Goal: Task Accomplishment & Management: Manage account settings

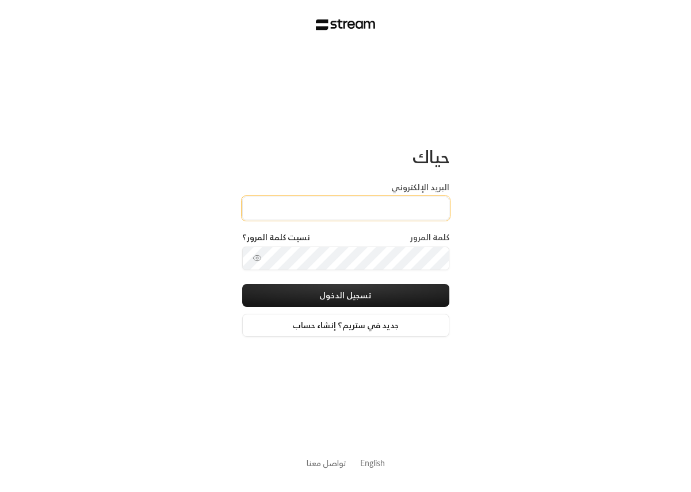
click at [389, 216] on input "البريد الإلكتروني" at bounding box center [345, 209] width 207 height 24
type input "[EMAIL_ADDRESS][DOMAIN_NAME]"
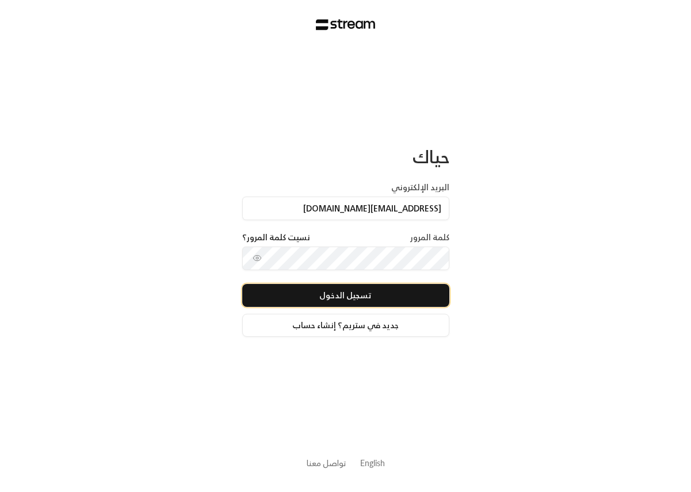
click at [354, 299] on button "تسجيل الدخول" at bounding box center [345, 295] width 207 height 23
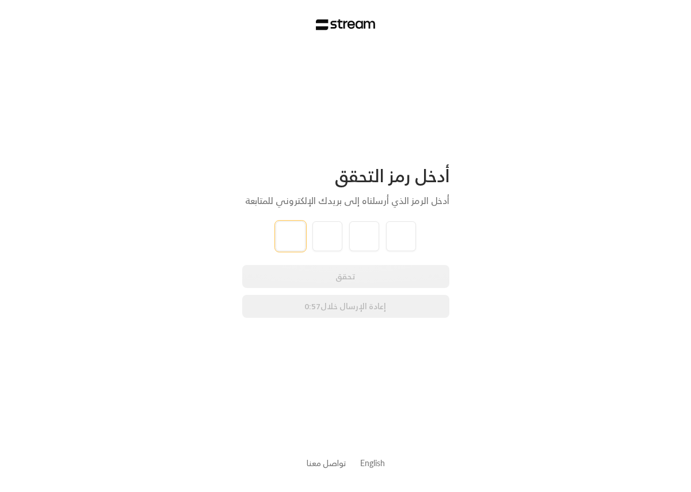
click at [283, 240] on input "tel" at bounding box center [291, 236] width 30 height 30
type input "6"
type input "9"
type input "4"
type input "2"
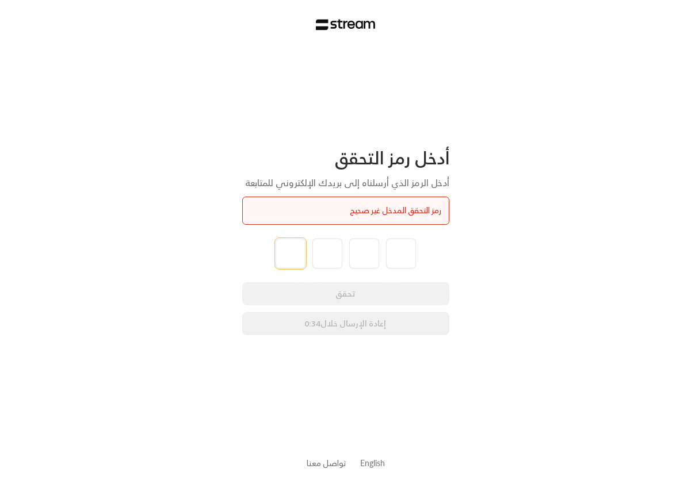
click at [293, 250] on input "tel" at bounding box center [291, 254] width 30 height 30
type input "2"
type input "5"
type input "0"
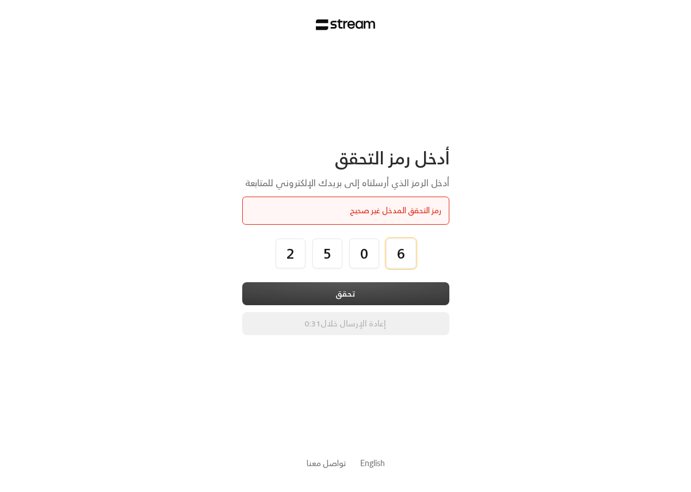
type input "6"
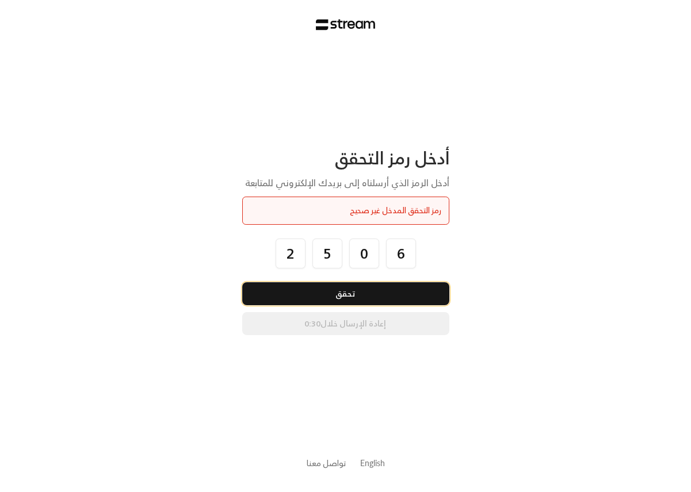
click at [302, 289] on button "تحقق" at bounding box center [345, 293] width 207 height 23
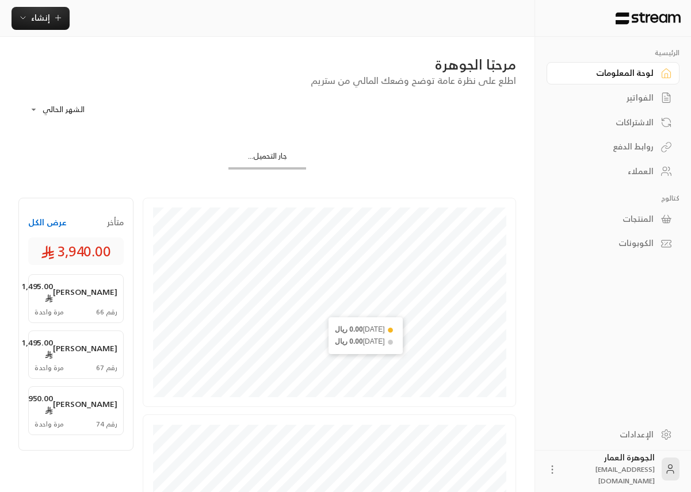
scroll to position [111, 0]
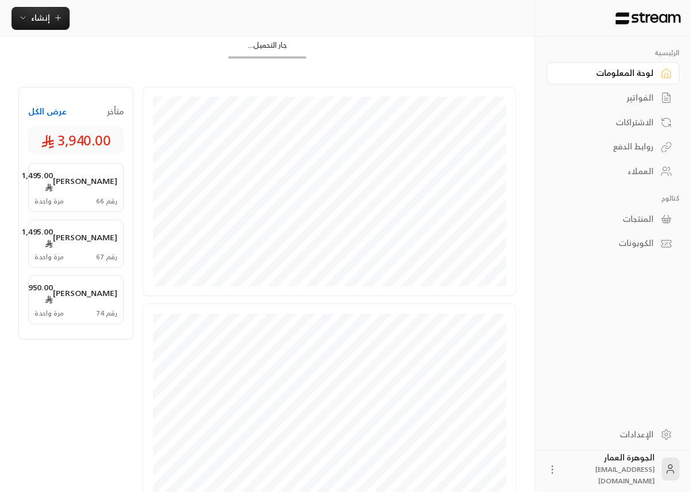
click at [635, 94] on div "الفواتير" at bounding box center [607, 98] width 93 height 12
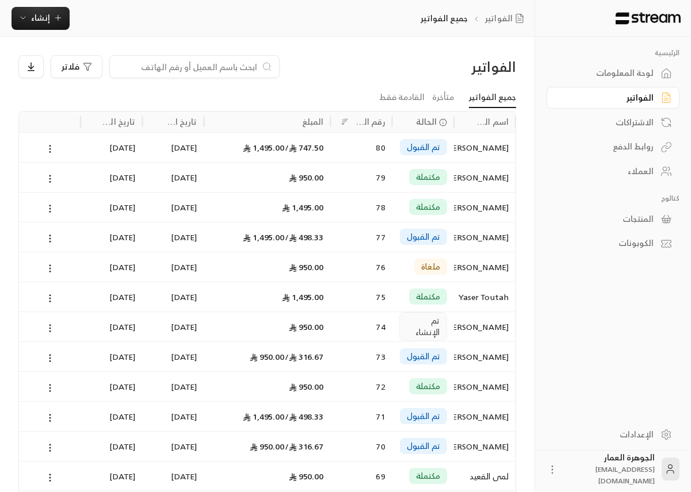
click at [313, 124] on div "المبلغ" at bounding box center [313, 121] width 22 height 14
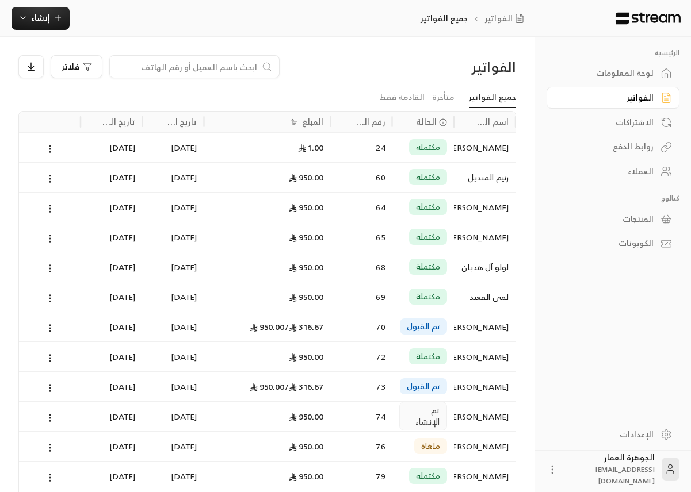
click at [277, 119] on div "المبلغ" at bounding box center [267, 122] width 113 height 21
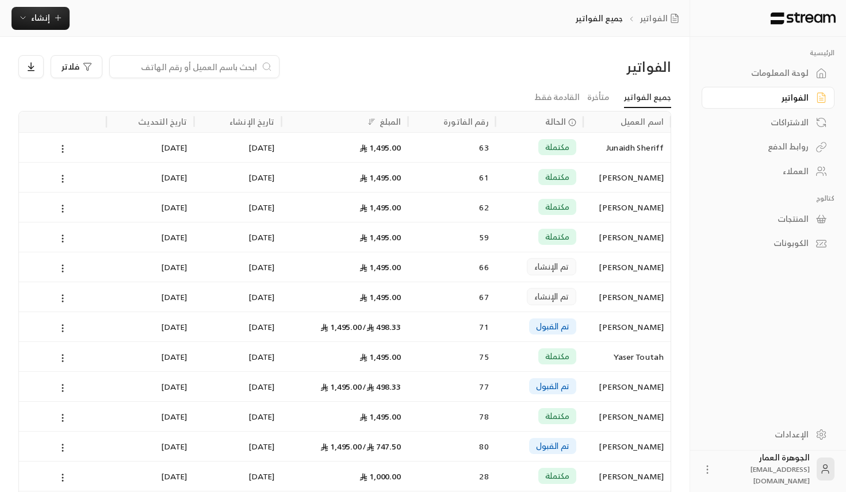
click at [795, 136] on div "روابط الدفع" at bounding box center [768, 145] width 133 height 25
click at [793, 144] on div "روابط الدفع" at bounding box center [762, 147] width 93 height 12
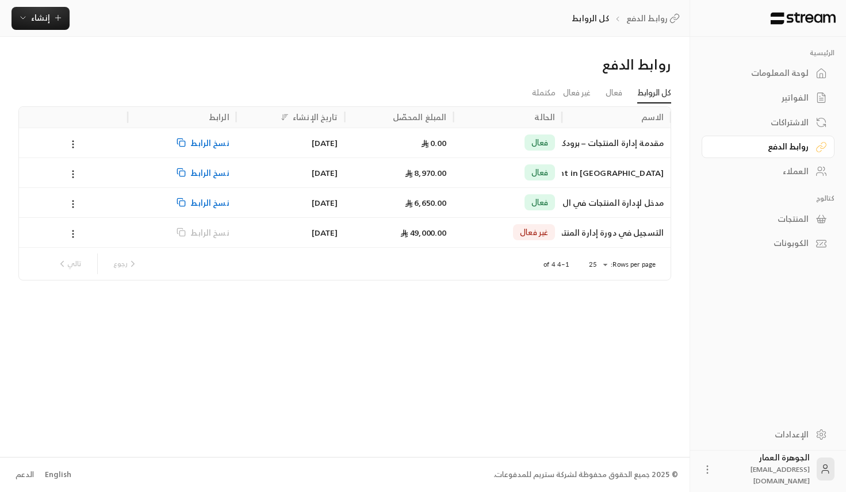
click at [423, 178] on div "8,970.00" at bounding box center [399, 172] width 95 height 29
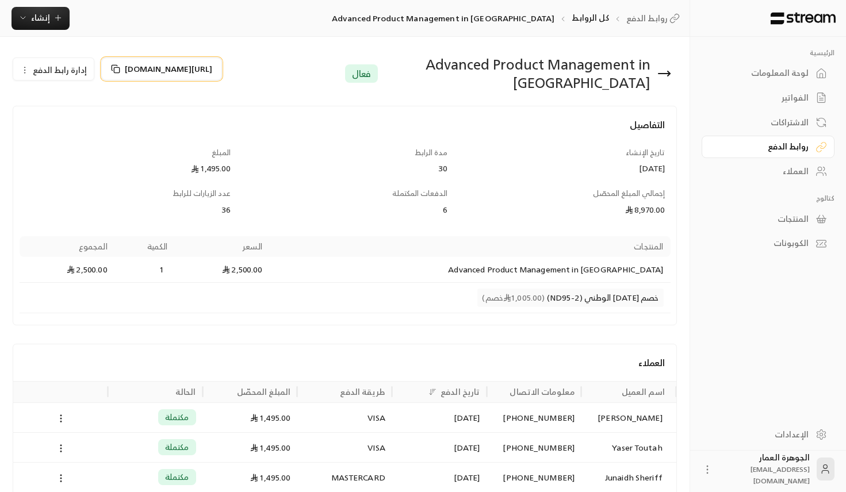
click at [115, 67] on icon at bounding box center [115, 68] width 9 height 9
click at [773, 78] on div "لوحة المعلومات" at bounding box center [762, 73] width 93 height 12
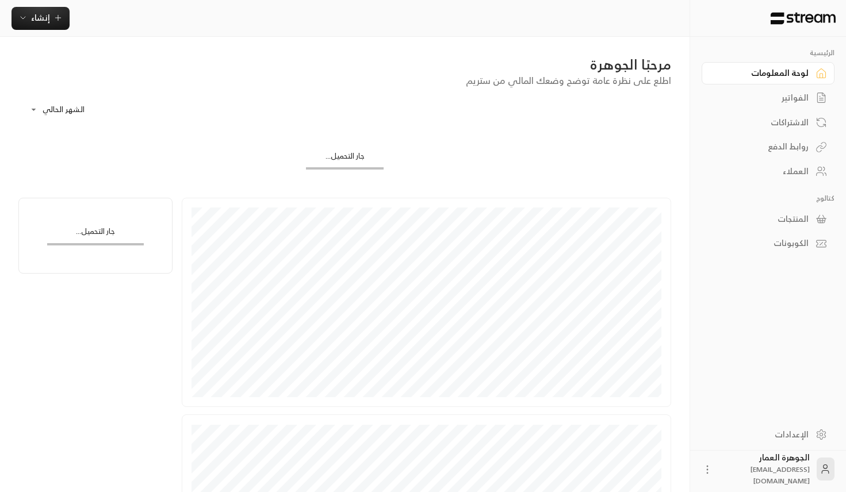
click at [781, 110] on div "الاشتراكات" at bounding box center [768, 121] width 133 height 25
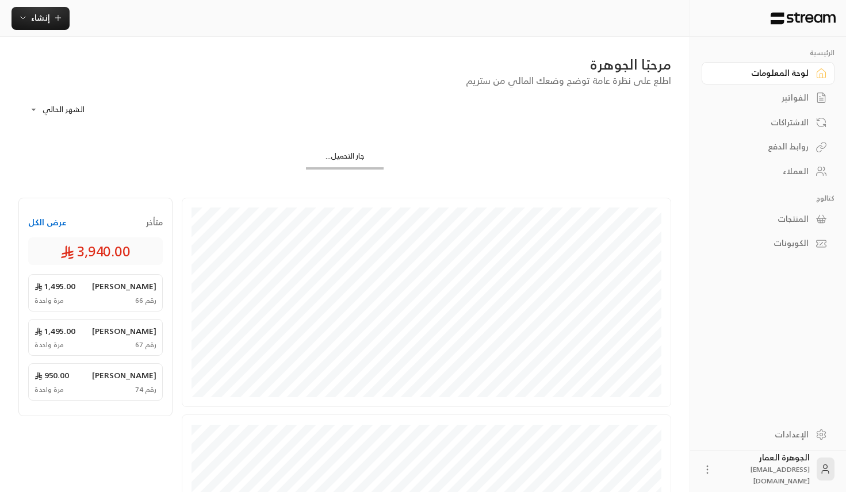
click at [781, 101] on div "الفواتير" at bounding box center [762, 98] width 93 height 12
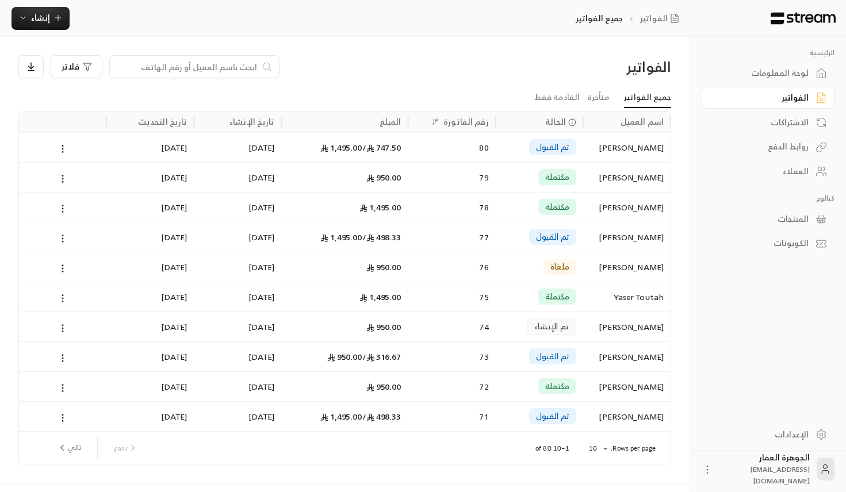
click at [389, 120] on div "المبلغ" at bounding box center [391, 121] width 22 height 14
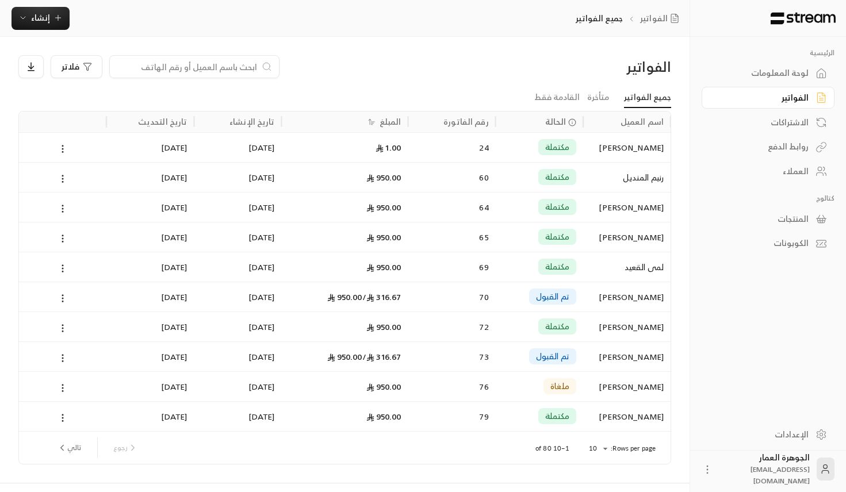
click at [389, 120] on div "المبلغ" at bounding box center [391, 121] width 22 height 14
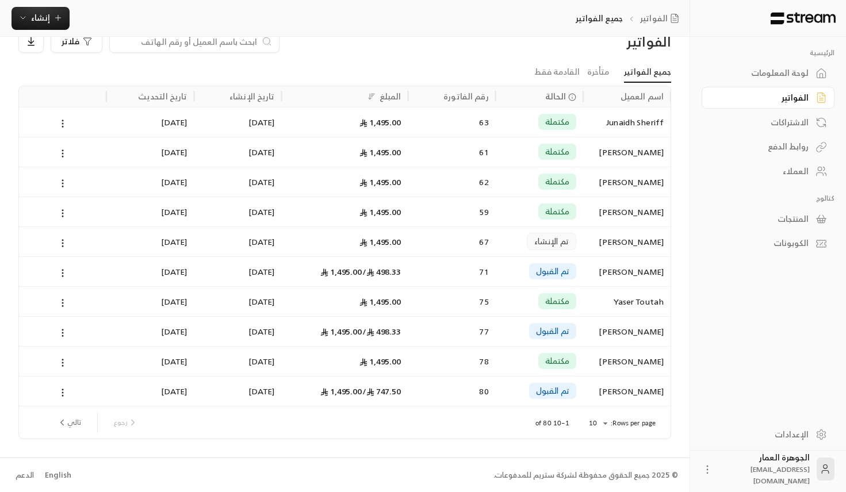
scroll to position [25, 0]
click at [69, 421] on button "تالي" at bounding box center [68, 423] width 33 height 20
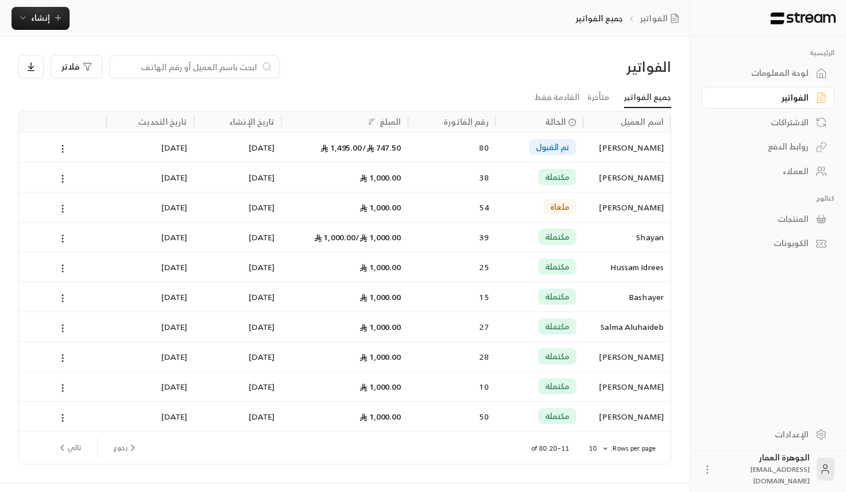
click at [113, 449] on button "رجوع" at bounding box center [126, 448] width 34 height 20
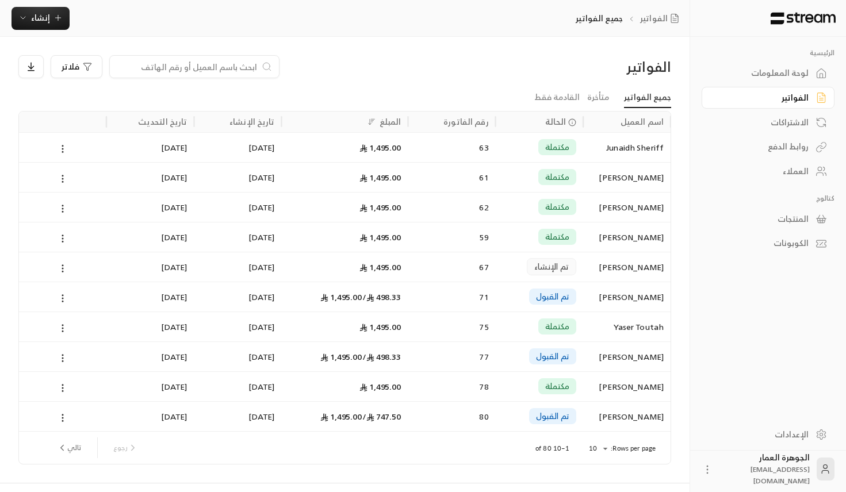
click at [544, 422] on span "تم القبول" at bounding box center [552, 417] width 33 height 12
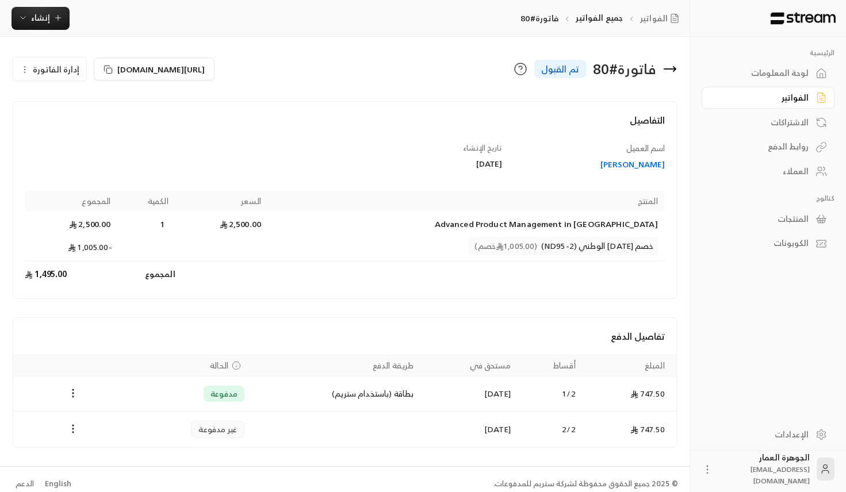
click at [669, 69] on icon at bounding box center [670, 69] width 12 height 0
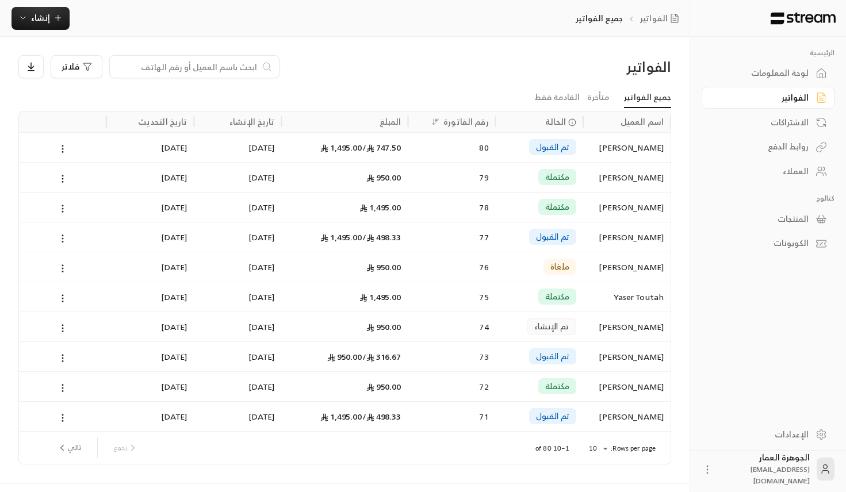
scroll to position [25, 0]
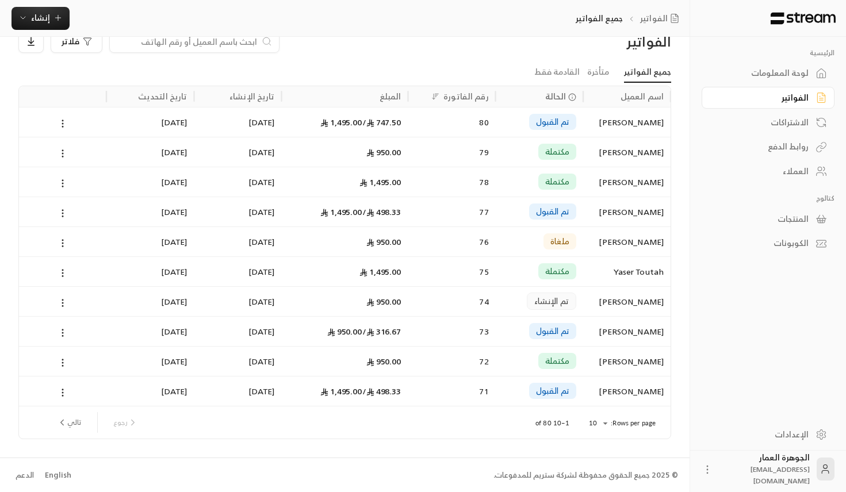
click at [396, 96] on div "المبلغ" at bounding box center [391, 96] width 22 height 14
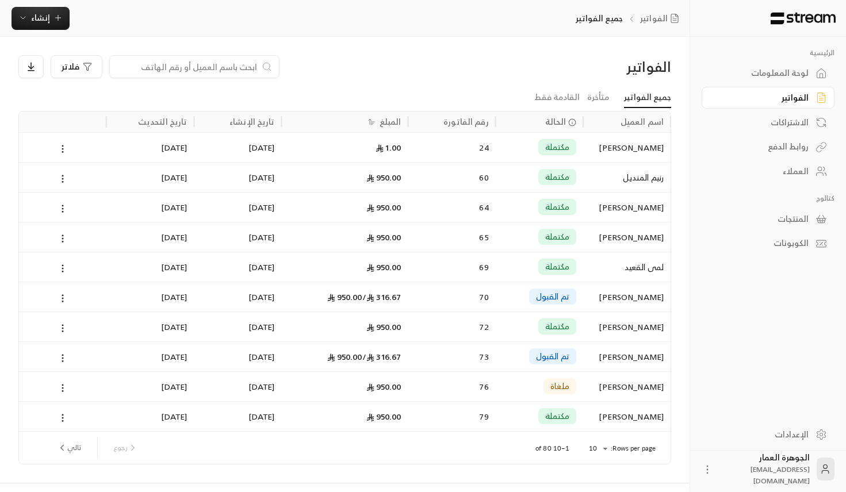
click at [399, 124] on div "المبلغ" at bounding box center [391, 121] width 22 height 14
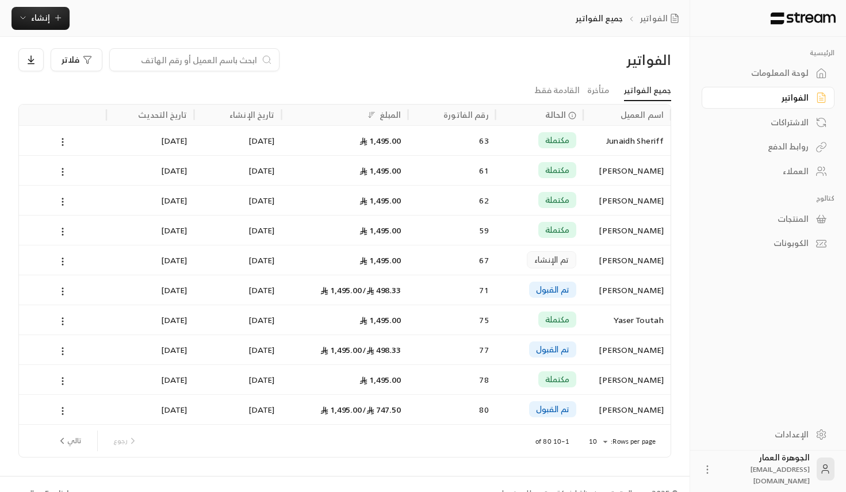
scroll to position [9, 0]
click at [75, 436] on button "تالي" at bounding box center [68, 440] width 33 height 20
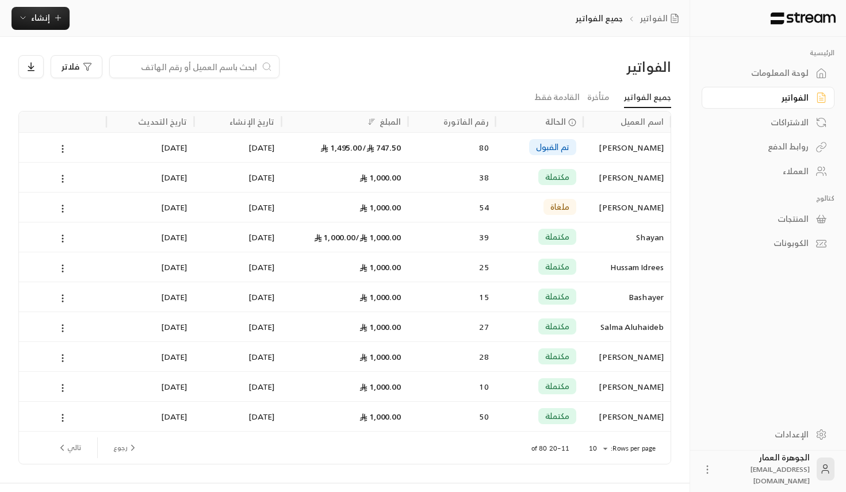
click at [763, 154] on link "روابط الدفع" at bounding box center [768, 147] width 133 height 22
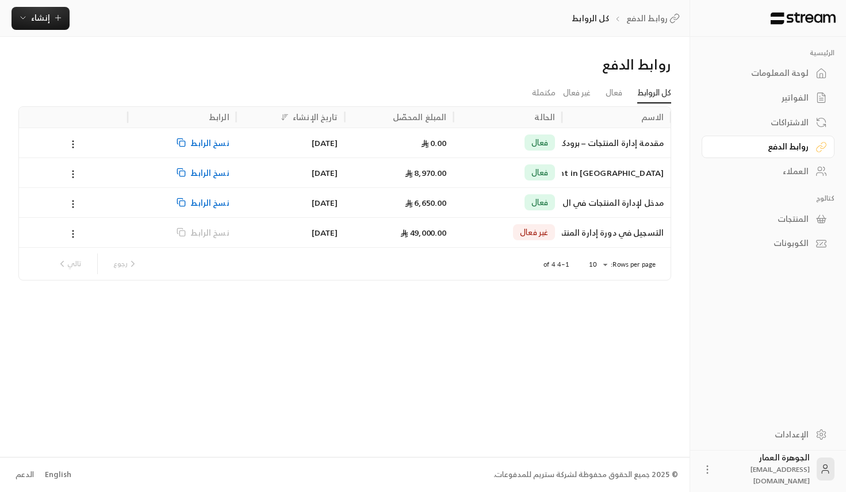
click at [652, 208] on div "مدخل لإدارة المنتجات في ال[GEOGRAPHIC_DATA]" at bounding box center [616, 202] width 95 height 29
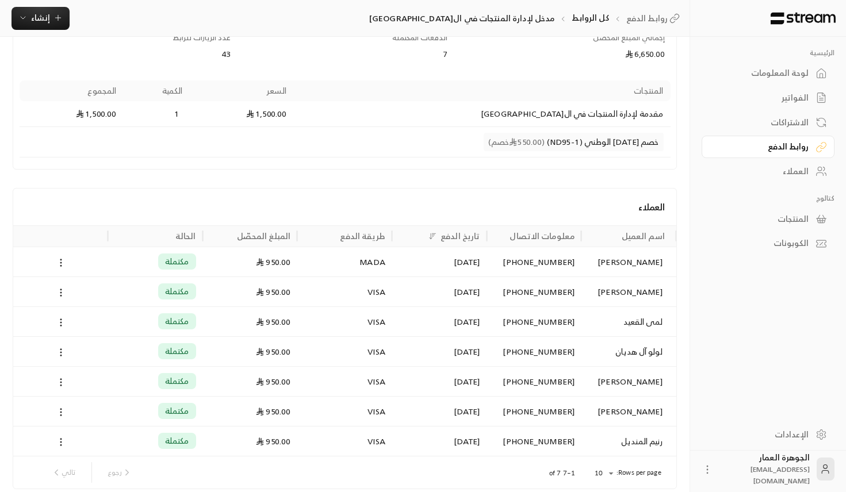
scroll to position [197, 0]
